Goal: Use online tool/utility: Use online tool/utility

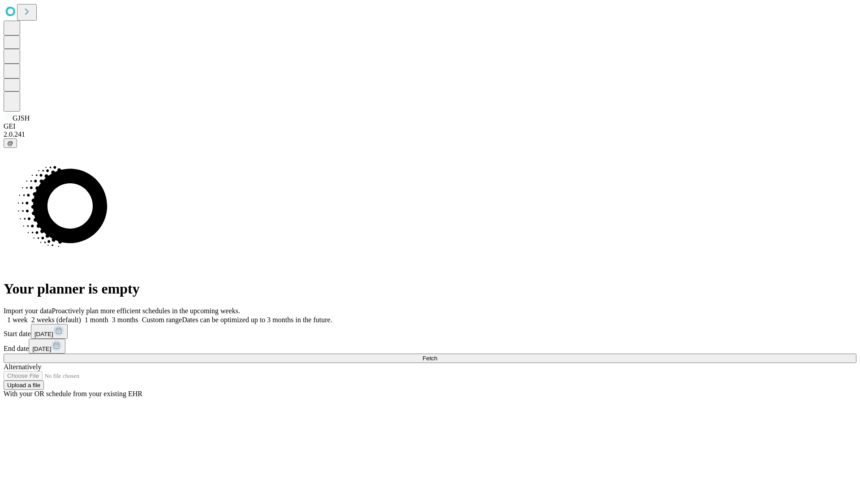
click at [437, 355] on span "Fetch" at bounding box center [429, 358] width 15 height 7
